Goal: Task Accomplishment & Management: Complete application form

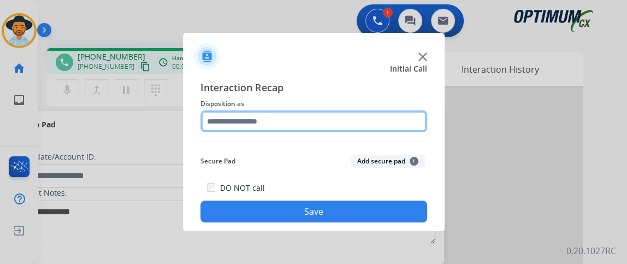
click at [293, 132] on div at bounding box center [313, 121] width 227 height 22
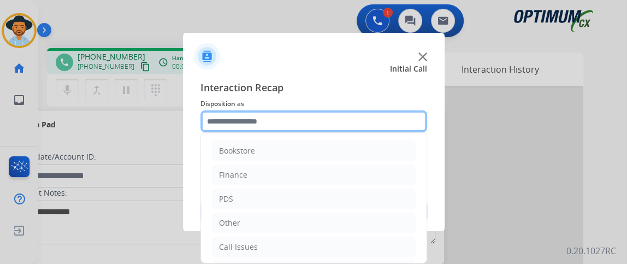
scroll to position [72, 0]
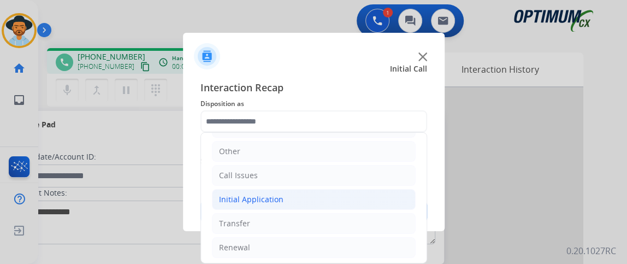
click at [373, 206] on li "Initial Application" at bounding box center [314, 199] width 204 height 21
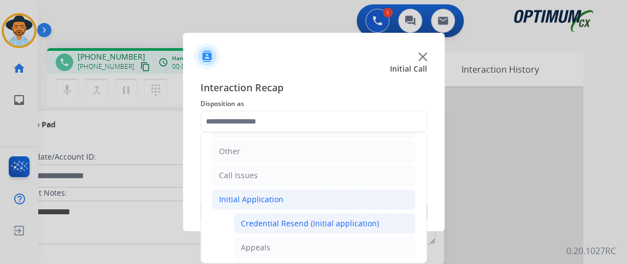
click at [373, 218] on div "Credential Resend (Initial application)" at bounding box center [310, 223] width 138 height 11
type input "**********"
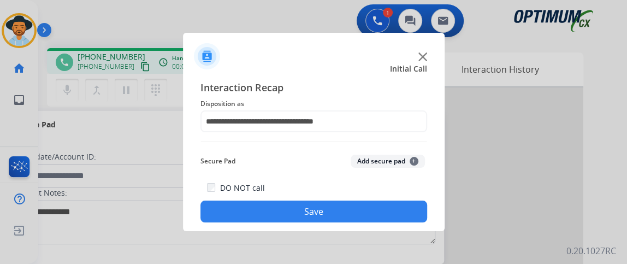
click at [373, 216] on button "Save" at bounding box center [313, 211] width 227 height 22
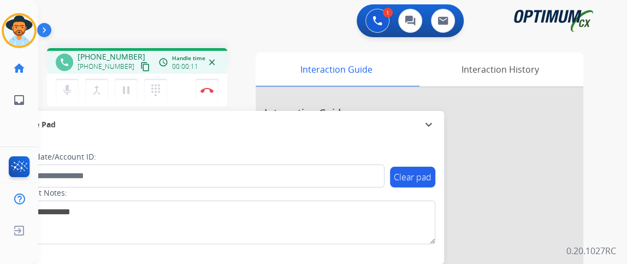
click at [140, 67] on mat-icon "content_copy" at bounding box center [145, 67] width 10 height 10
click at [73, 85] on button "mic Mute" at bounding box center [67, 90] width 23 height 23
click at [266, 62] on div "Interaction Guide" at bounding box center [336, 69] width 161 height 34
click at [63, 94] on mat-icon "mic_off" at bounding box center [67, 90] width 13 height 13
click at [77, 83] on button "mic Mute" at bounding box center [67, 90] width 23 height 23
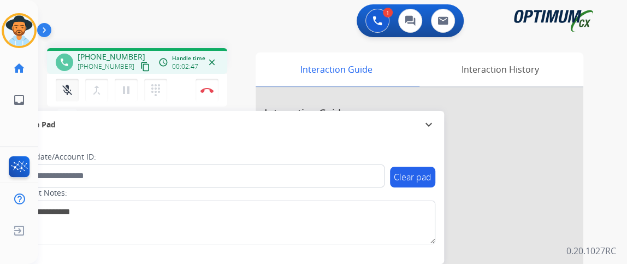
click at [77, 84] on button "mic_off Mute" at bounding box center [67, 90] width 23 height 23
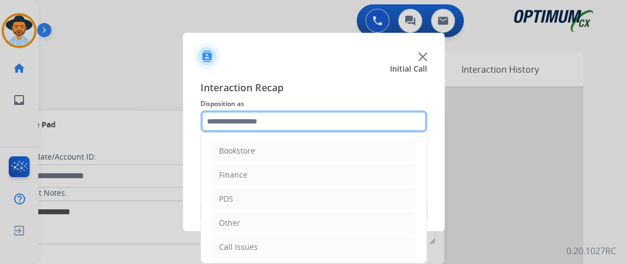
click at [313, 123] on input "text" at bounding box center [313, 121] width 227 height 22
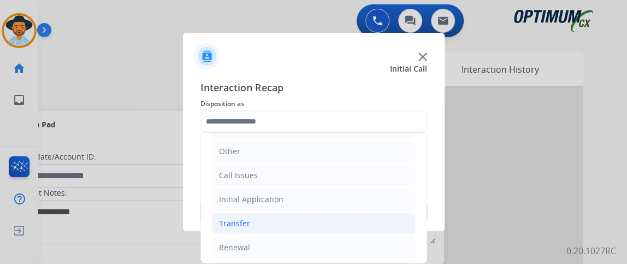
click at [329, 229] on li "Transfer" at bounding box center [314, 223] width 204 height 21
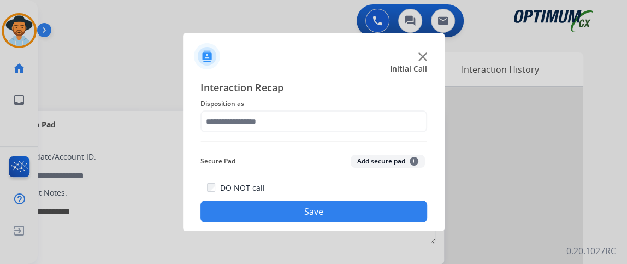
click at [327, 236] on div at bounding box center [313, 132] width 627 height 264
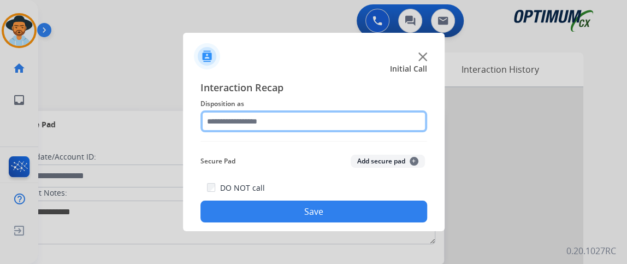
click at [315, 125] on input "text" at bounding box center [313, 121] width 227 height 22
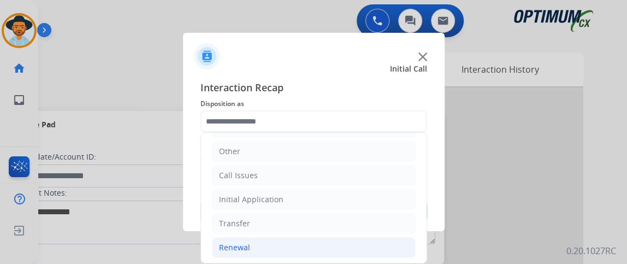
click at [339, 249] on li "Renewal" at bounding box center [314, 247] width 204 height 21
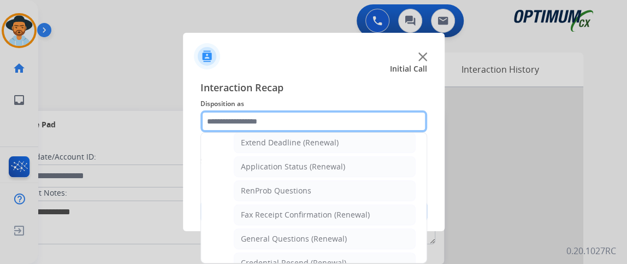
scroll to position [237, 0]
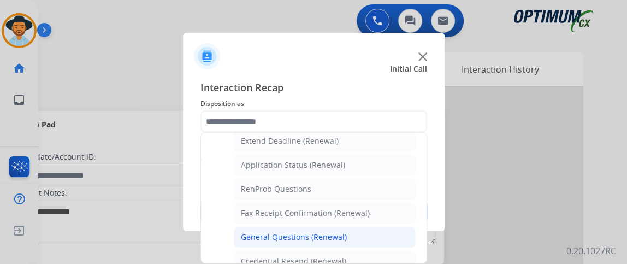
click at [375, 228] on li "General Questions (Renewal)" at bounding box center [325, 237] width 182 height 21
type input "**********"
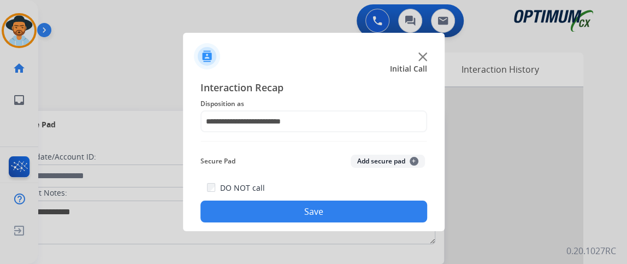
click at [370, 215] on button "Save" at bounding box center [313, 211] width 227 height 22
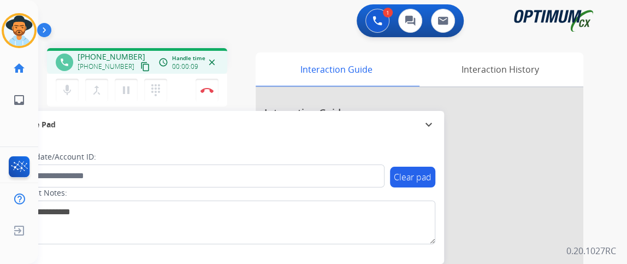
click at [74, 77] on div "mic Mute merge_type Bridge pause Hold dialpad Dialpad Disconnect" at bounding box center [137, 90] width 180 height 33
click at [74, 96] on button "mic Mute" at bounding box center [67, 90] width 23 height 23
click at [67, 94] on mat-icon "mic_off" at bounding box center [67, 90] width 13 height 13
click at [1, 130] on div "Gilce Busy Edit Avatar Agent: [PERSON_NAME] Profile: NH_Bilingual home Home Hom…" at bounding box center [19, 132] width 38 height 264
click at [140, 65] on mat-icon "content_copy" at bounding box center [145, 67] width 10 height 10
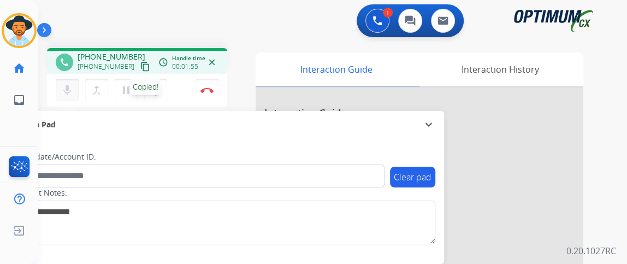
click at [67, 92] on mat-icon "mic" at bounding box center [67, 90] width 13 height 13
click at [66, 97] on button "mic_off Mute" at bounding box center [67, 90] width 23 height 23
click at [70, 91] on mat-icon "mic" at bounding box center [67, 90] width 13 height 13
click at [61, 77] on div "mic_off Mute merge_type Bridge pause Hold dialpad Dialpad Disconnect" at bounding box center [137, 90] width 180 height 33
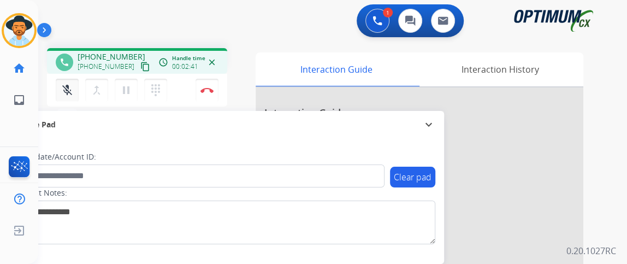
click at [67, 90] on mat-icon "mic_off" at bounding box center [67, 90] width 13 height 13
click at [73, 86] on button "mic Mute" at bounding box center [67, 90] width 23 height 23
click at [73, 86] on button "mic_off Mute" at bounding box center [67, 90] width 23 height 23
click at [74, 87] on button "mic Mute" at bounding box center [67, 90] width 23 height 23
click at [76, 87] on button "mic Mute" at bounding box center [67, 90] width 23 height 23
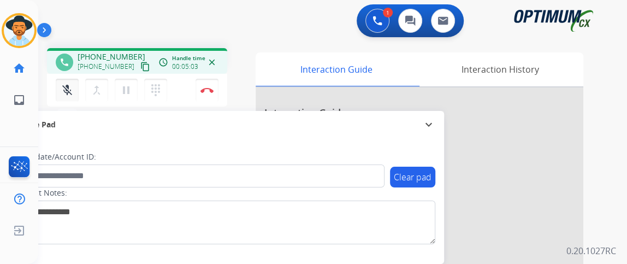
click at [76, 87] on button "mic_off Mute" at bounding box center [67, 90] width 23 height 23
click at [76, 87] on button "mic Mute" at bounding box center [67, 90] width 23 height 23
click at [76, 87] on button "mic_off Mute" at bounding box center [67, 90] width 23 height 23
click at [205, 90] on img at bounding box center [206, 89] width 13 height 5
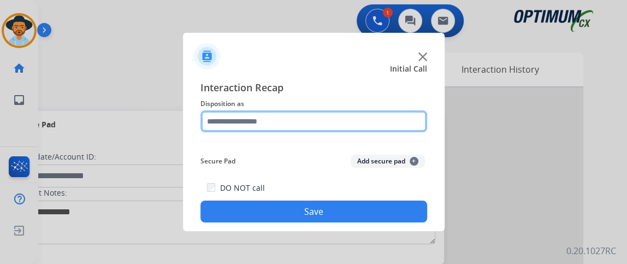
click at [364, 119] on input "text" at bounding box center [313, 121] width 227 height 22
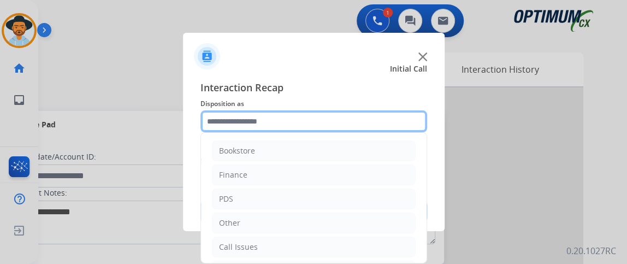
scroll to position [72, 0]
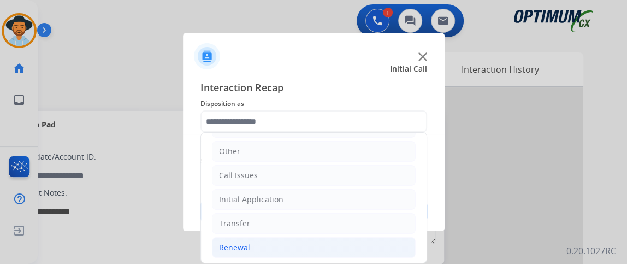
click at [372, 247] on li "Renewal" at bounding box center [314, 247] width 204 height 21
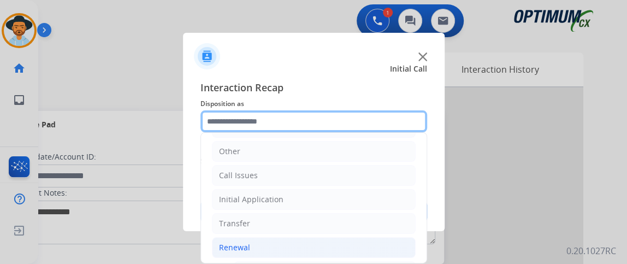
scroll to position [226, 0]
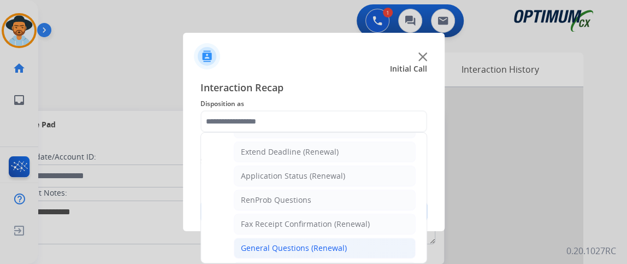
click at [387, 250] on li "General Questions (Renewal)" at bounding box center [325, 248] width 182 height 21
type input "**********"
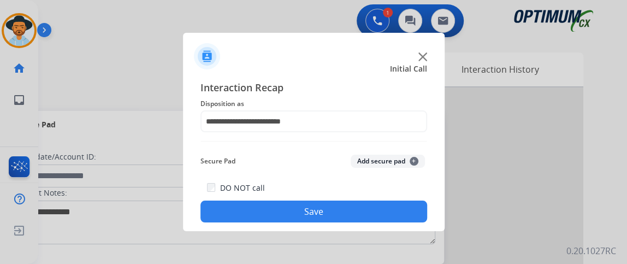
click at [385, 217] on button "Save" at bounding box center [313, 211] width 227 height 22
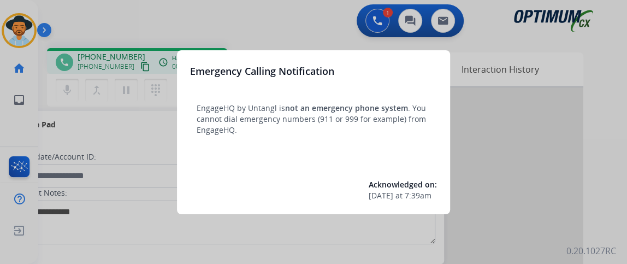
click at [90, 143] on div at bounding box center [313, 132] width 627 height 264
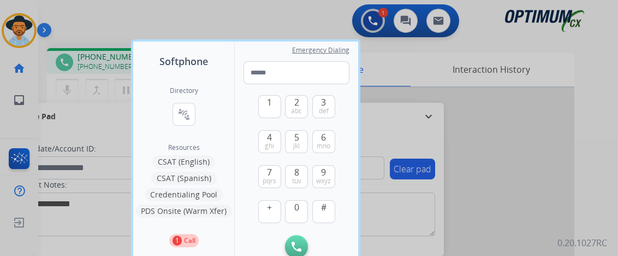
click at [90, 142] on div at bounding box center [309, 128] width 618 height 256
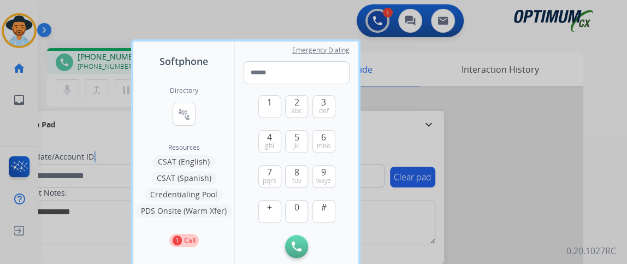
click at [90, 142] on div "Clear pad Candidate/Account ID: Contact Notes:" at bounding box center [224, 201] width 439 height 126
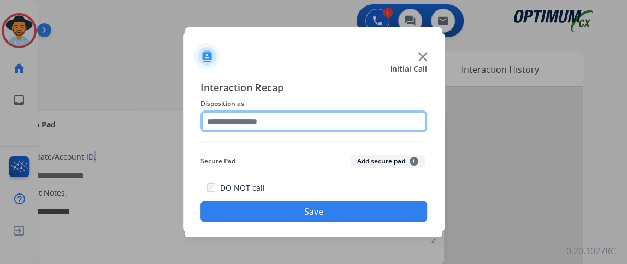
click at [311, 119] on input "text" at bounding box center [313, 121] width 227 height 22
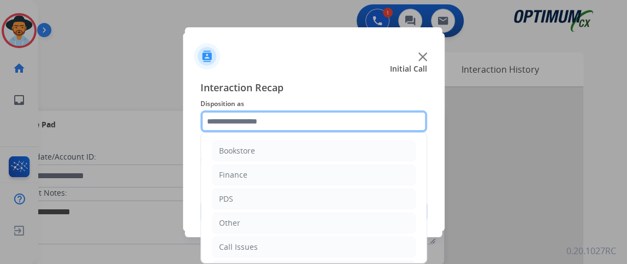
scroll to position [72, 0]
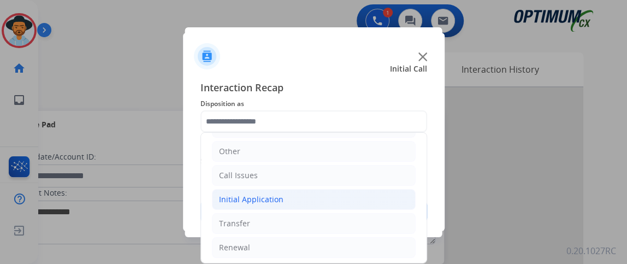
click at [329, 189] on li "Initial Application" at bounding box center [314, 199] width 204 height 21
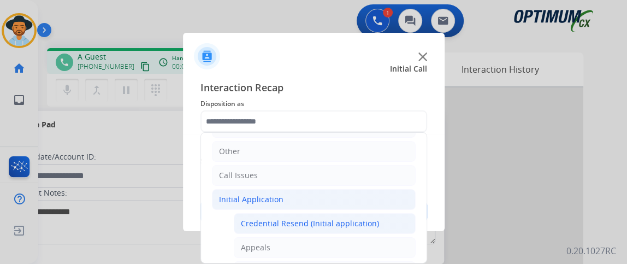
click at [322, 225] on div "Credential Resend (Initial application)" at bounding box center [310, 223] width 138 height 11
type input "**********"
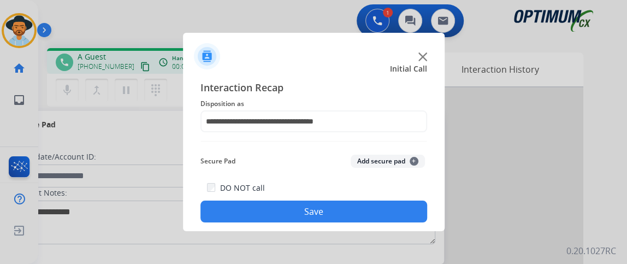
click at [319, 218] on button "Save" at bounding box center [313, 211] width 227 height 22
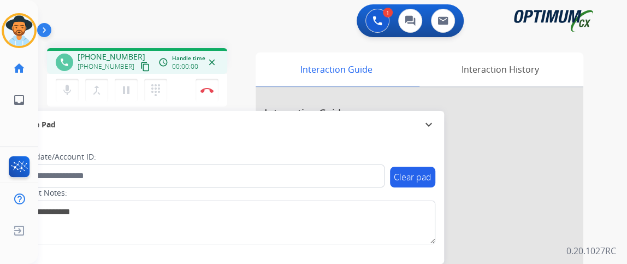
click at [140, 65] on mat-icon "content_copy" at bounding box center [145, 67] width 10 height 10
click at [75, 88] on button "mic_off Mute" at bounding box center [67, 90] width 23 height 23
click at [75, 90] on button "mic Mute" at bounding box center [67, 90] width 23 height 23
click at [78, 90] on button "mic Mute" at bounding box center [67, 90] width 23 height 23
click at [78, 90] on button "mic_off Mute" at bounding box center [67, 90] width 23 height 23
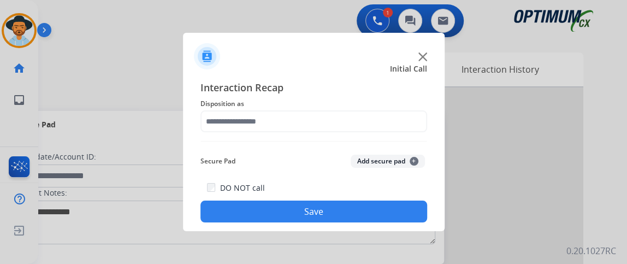
click at [312, 133] on div "Interaction Recap Disposition as Secure Pad Add secure pad + DO NOT call Save" at bounding box center [313, 151] width 227 height 143
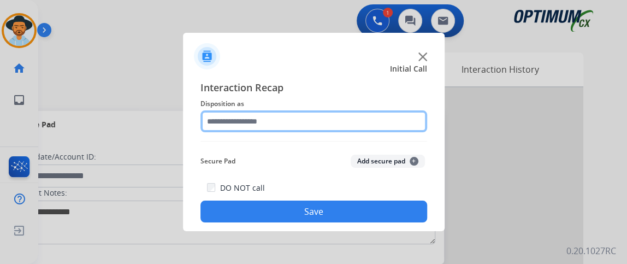
click at [311, 120] on input "text" at bounding box center [313, 121] width 227 height 22
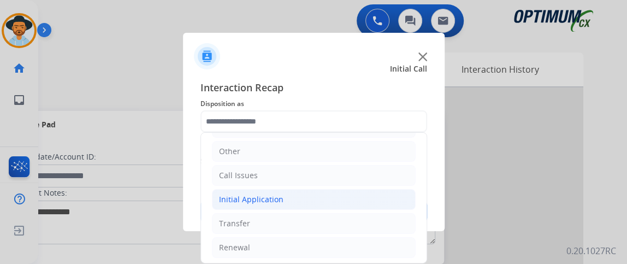
click at [317, 196] on li "Initial Application" at bounding box center [314, 199] width 204 height 21
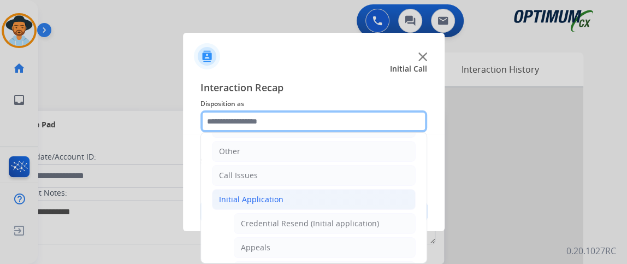
scroll to position [244, 0]
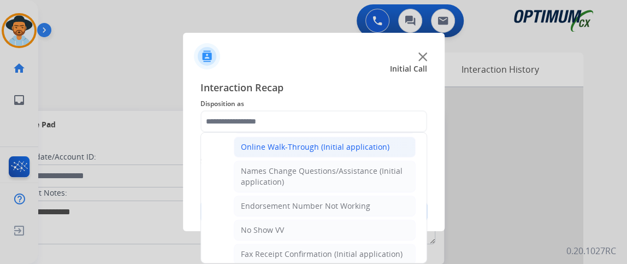
click at [374, 149] on li "Online Walk-Through (Initial application)" at bounding box center [325, 147] width 182 height 21
type input "**********"
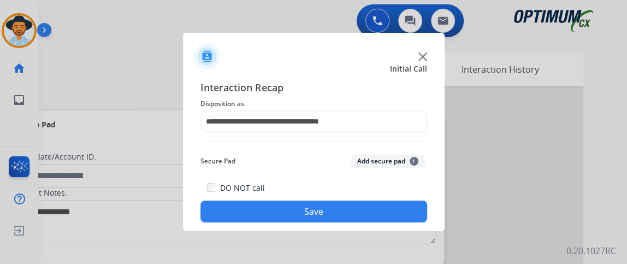
click at [368, 212] on button "Save" at bounding box center [313, 211] width 227 height 22
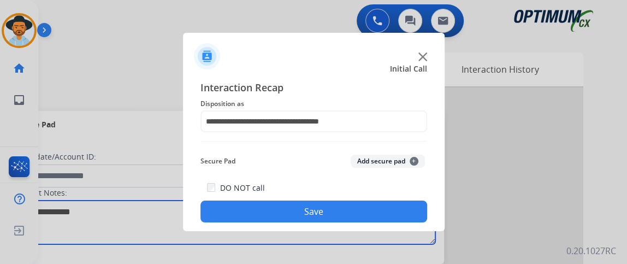
click at [368, 212] on textarea at bounding box center [225, 222] width 422 height 44
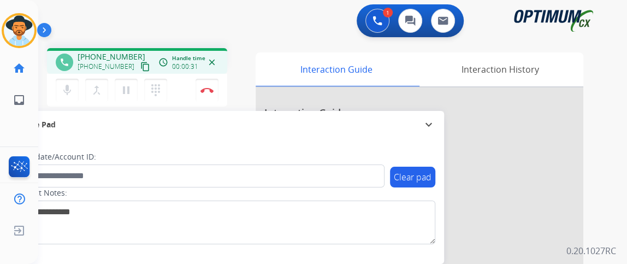
click at [140, 66] on mat-icon "content_copy" at bounding box center [145, 67] width 10 height 10
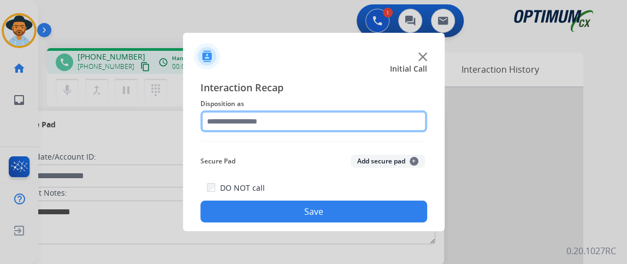
click at [285, 114] on input "text" at bounding box center [313, 121] width 227 height 22
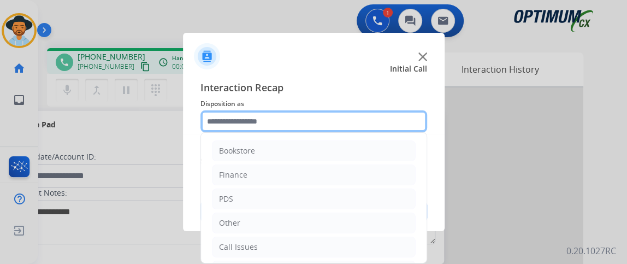
scroll to position [72, 0]
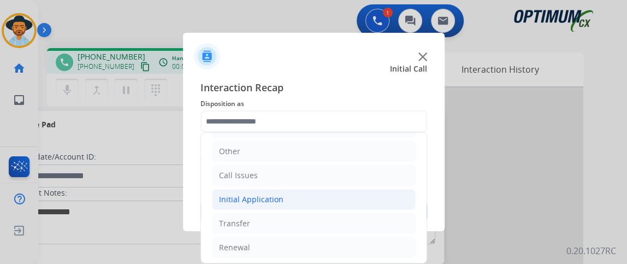
click at [333, 191] on li "Initial Application" at bounding box center [314, 199] width 204 height 21
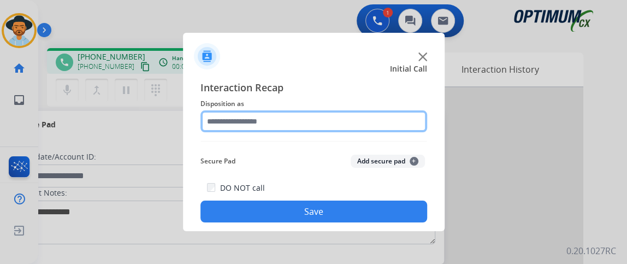
click at [309, 126] on input "text" at bounding box center [313, 121] width 227 height 22
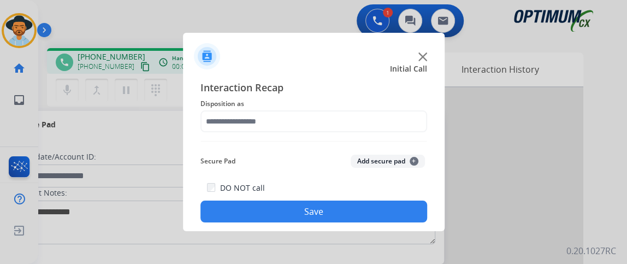
click at [426, 157] on div "Secure Pad Add secure pad +" at bounding box center [313, 161] width 227 height 22
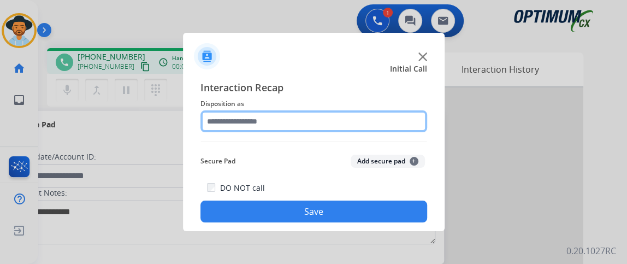
click at [410, 126] on input "text" at bounding box center [313, 121] width 227 height 22
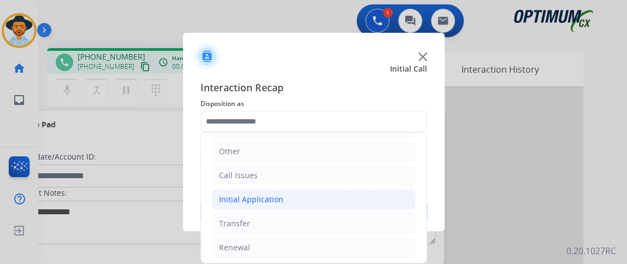
click at [356, 200] on li "Initial Application" at bounding box center [314, 199] width 204 height 21
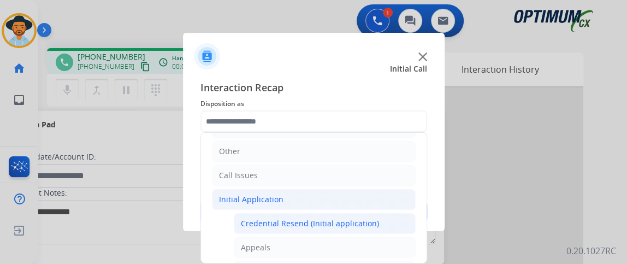
click at [353, 218] on div "Credential Resend (Initial application)" at bounding box center [310, 223] width 138 height 11
type input "**********"
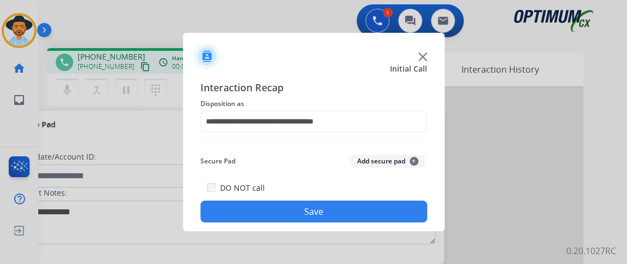
click at [353, 217] on button "Save" at bounding box center [313, 211] width 227 height 22
